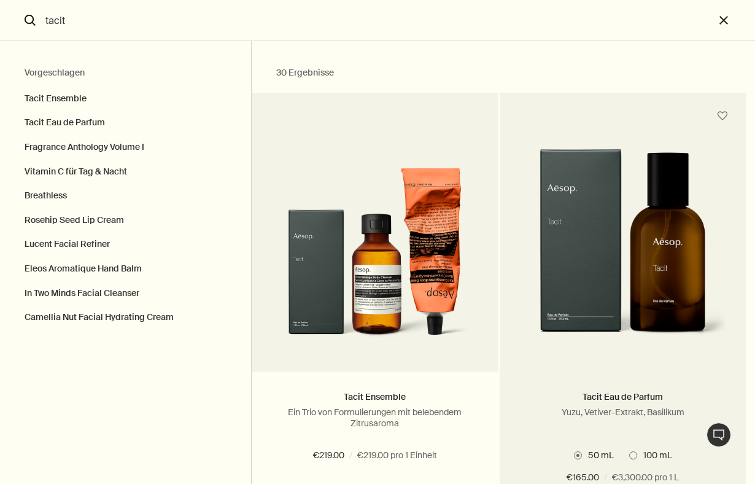
click at [572, 242] on img "Suchen" at bounding box center [622, 251] width 209 height 204
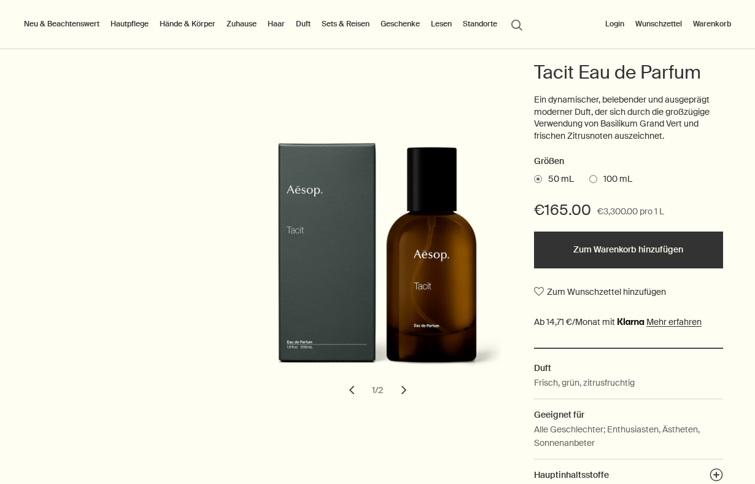
scroll to position [142, 0]
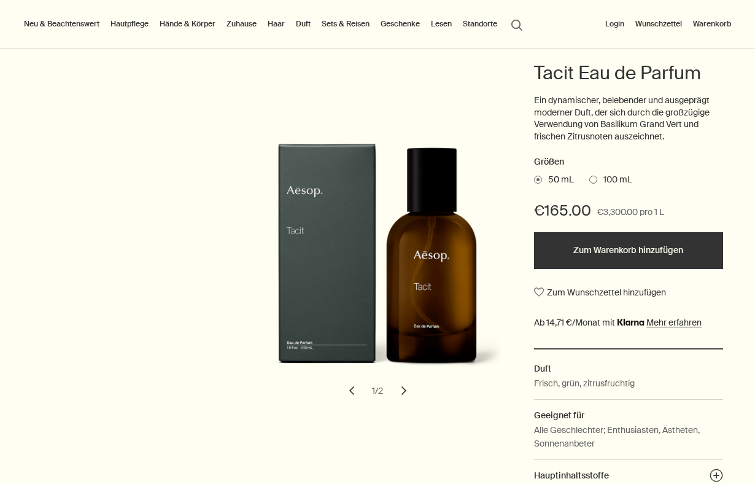
click at [304, 21] on link "Duft" at bounding box center [304, 24] width 20 height 15
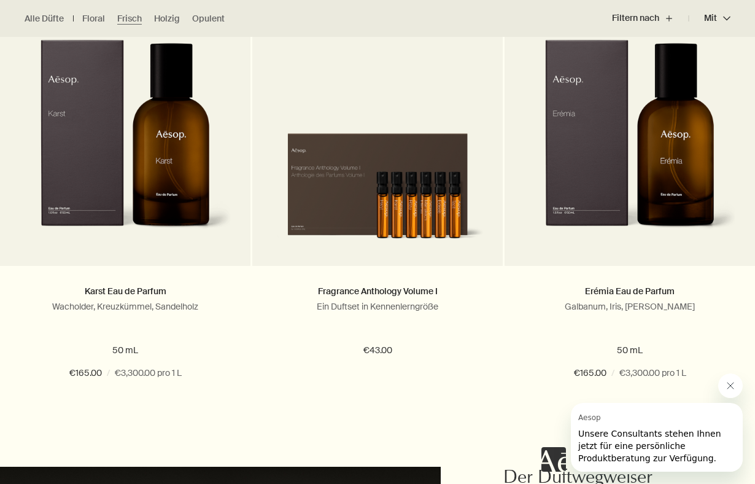
scroll to position [881, 0]
